Goal: Task Accomplishment & Management: Manage account settings

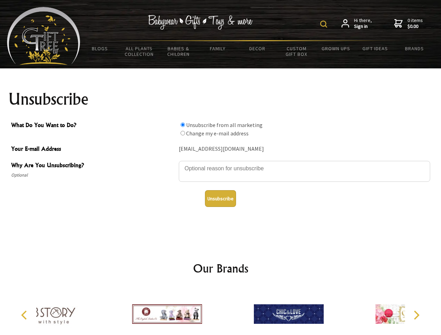
click at [325, 24] on img at bounding box center [323, 24] width 7 height 7
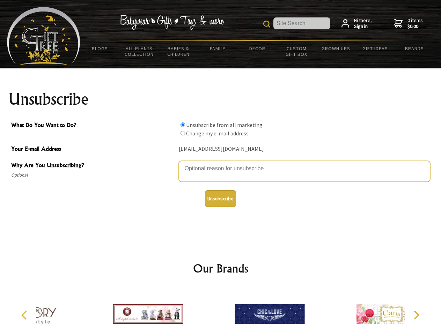
click at [221, 163] on textarea "Why Are You Unsubscribing?" at bounding box center [304, 171] width 251 height 21
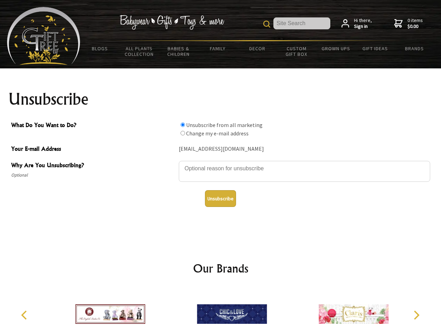
click at [183, 125] on input "What Do You Want to Do?" at bounding box center [182, 125] width 5 height 5
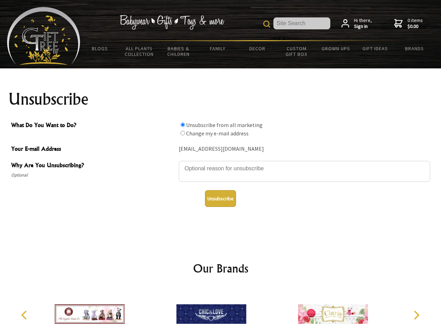
click at [183, 133] on input "What Do You Want to Do?" at bounding box center [182, 133] width 5 height 5
radio input "true"
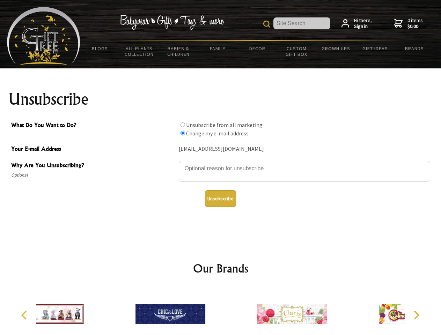
click at [220, 199] on button "Unsubscribe" at bounding box center [220, 198] width 31 height 17
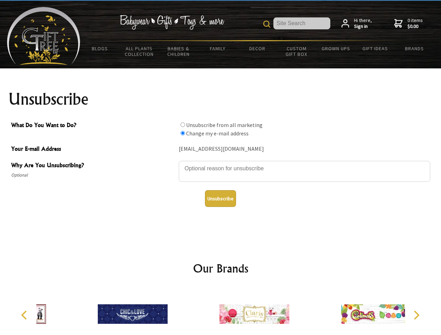
click at [25, 315] on icon "Previous" at bounding box center [24, 315] width 9 height 9
click at [416, 315] on icon "Next" at bounding box center [415, 315] width 9 height 9
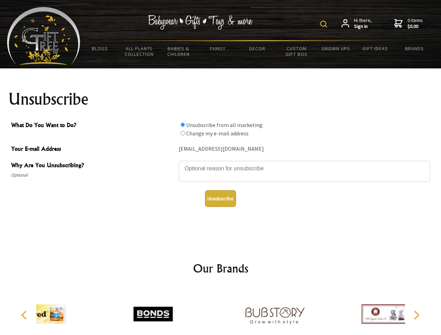
click at [325, 24] on img at bounding box center [323, 24] width 7 height 7
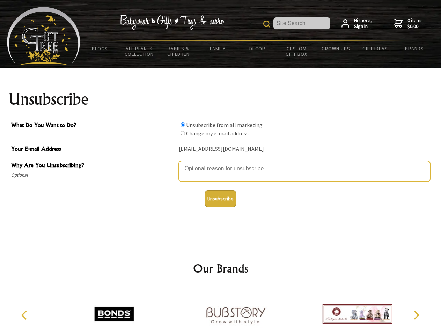
click at [221, 163] on textarea "Why Are You Unsubscribing?" at bounding box center [304, 171] width 251 height 21
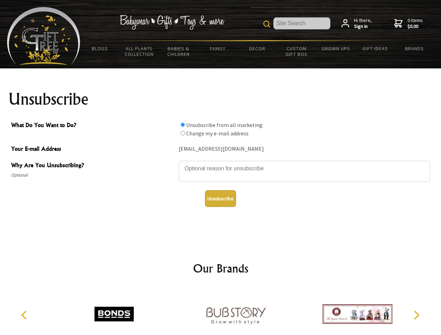
click at [183, 125] on input "What Do You Want to Do?" at bounding box center [182, 125] width 5 height 5
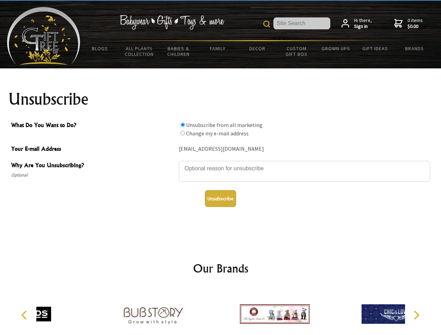
click at [183, 133] on input "What Do You Want to Do?" at bounding box center [182, 133] width 5 height 5
radio input "true"
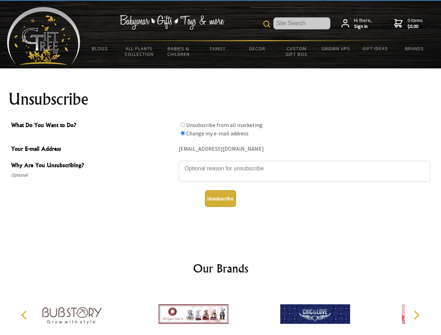
click at [220, 199] on button "Unsubscribe" at bounding box center [220, 198] width 31 height 17
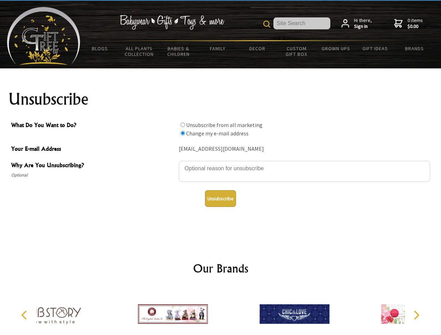
click at [234, 311] on div at bounding box center [294, 315] width 121 height 54
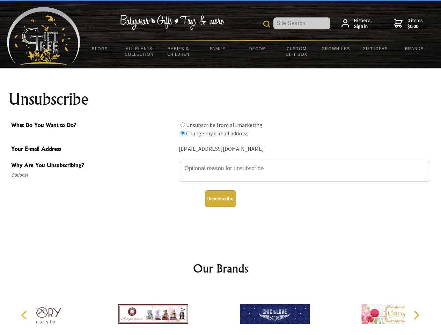
click at [25, 315] on icon "Previous" at bounding box center [24, 315] width 9 height 9
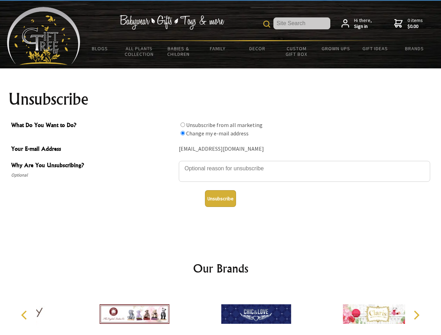
click at [416, 315] on icon "Next" at bounding box center [415, 315] width 9 height 9
